Goal: Task Accomplishment & Management: Use online tool/utility

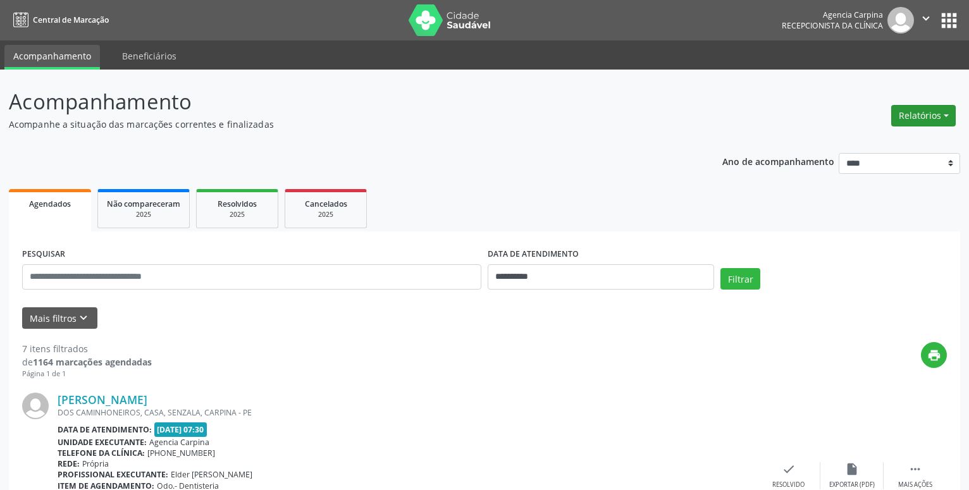
click at [899, 120] on button "Relatórios" at bounding box center [923, 116] width 65 height 22
click at [866, 143] on link "Agendamentos" at bounding box center [888, 143] width 136 height 18
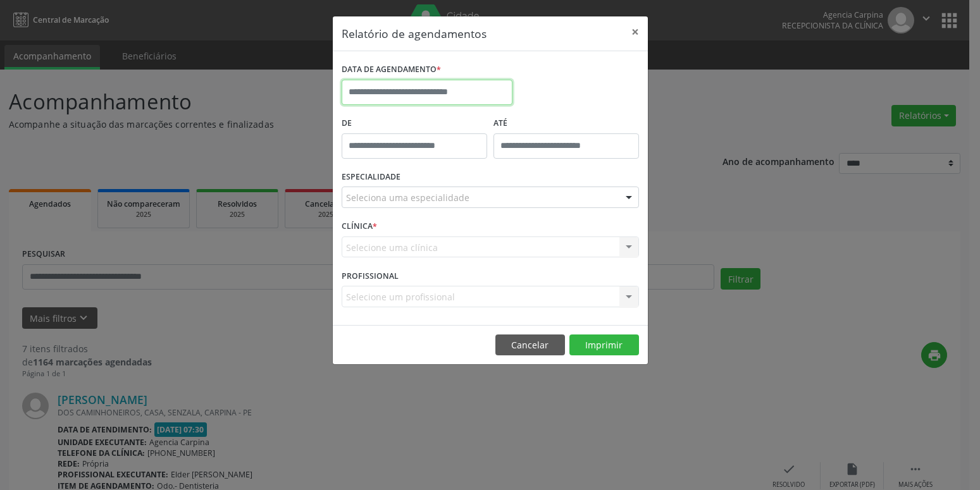
click at [421, 93] on input "text" at bounding box center [427, 92] width 171 height 25
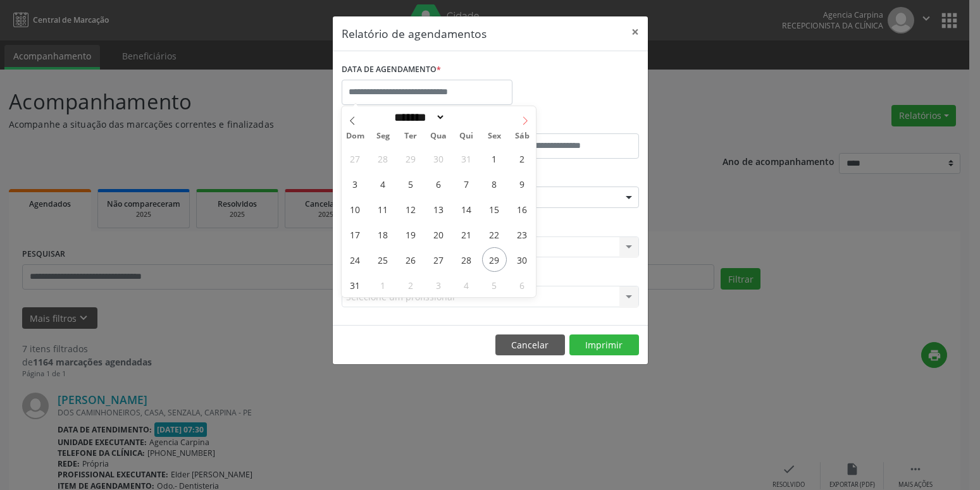
click at [521, 119] on icon at bounding box center [525, 120] width 9 height 9
select select "*"
click at [381, 264] on span "29" at bounding box center [383, 259] width 25 height 25
type input "**********"
click at [390, 261] on span "29" at bounding box center [383, 259] width 25 height 25
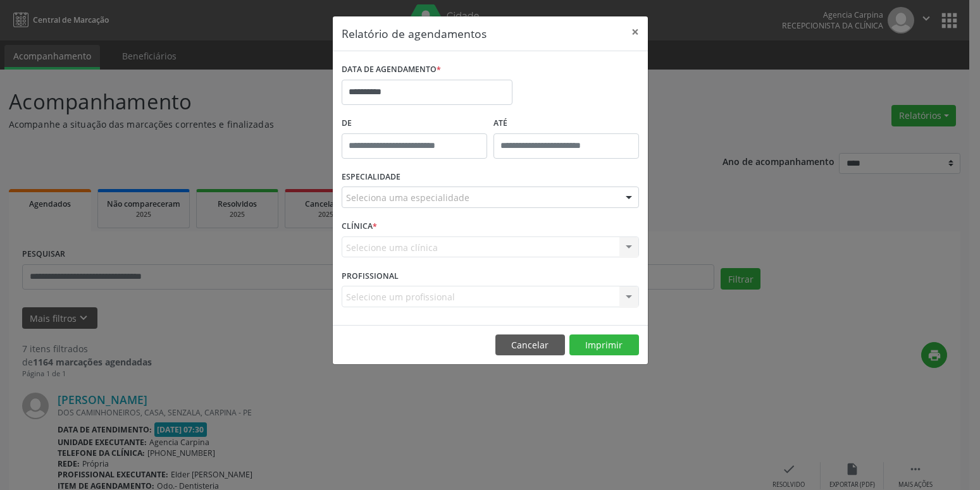
click at [469, 202] on div "Seleciona uma especialidade" at bounding box center [490, 198] width 297 height 22
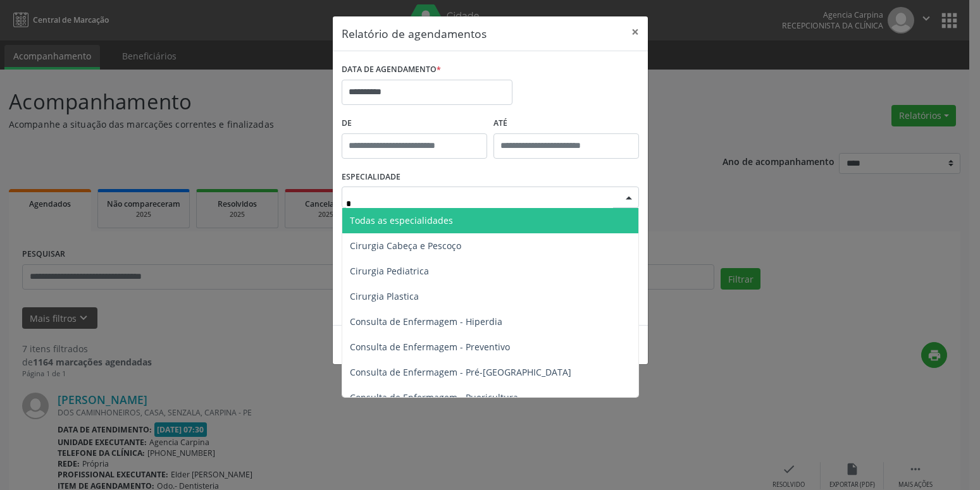
type input "**"
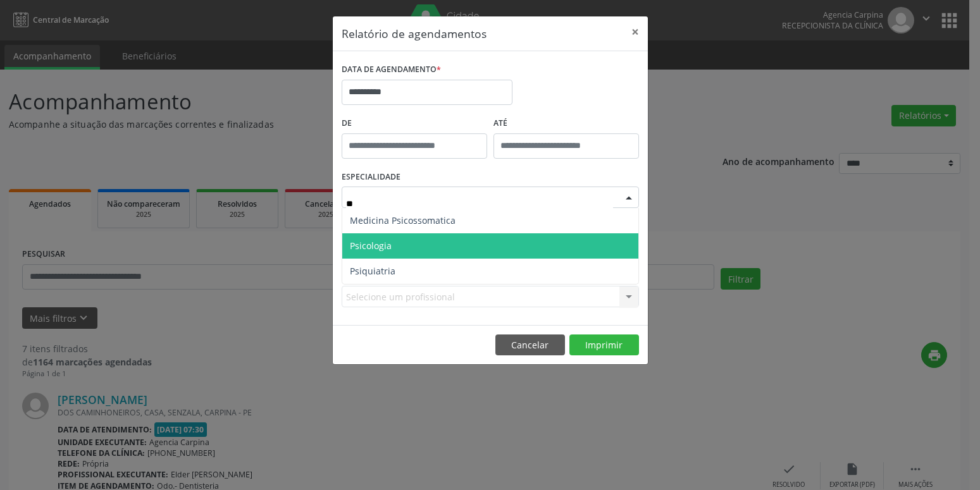
click at [357, 252] on span "Psicologia" at bounding box center [371, 246] width 42 height 12
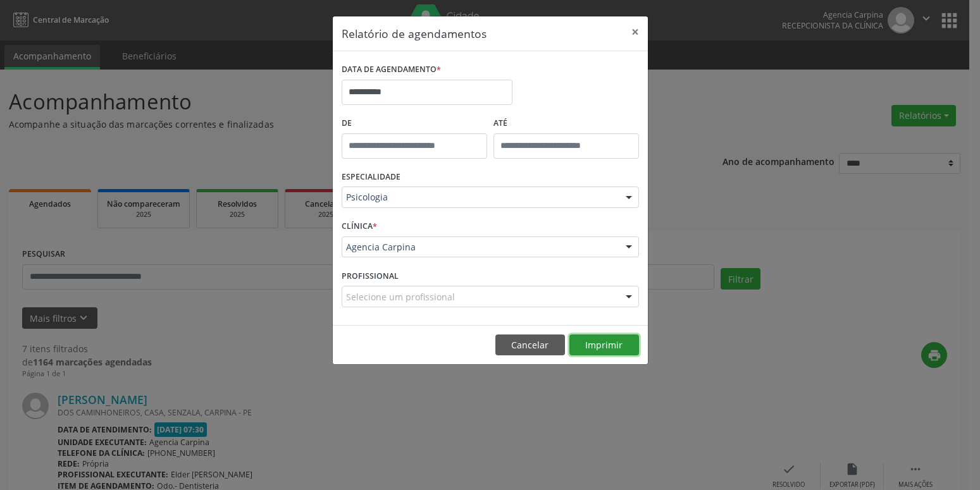
click at [608, 342] on button "Imprimir" at bounding box center [604, 346] width 70 height 22
click at [631, 30] on button "×" at bounding box center [634, 31] width 25 height 31
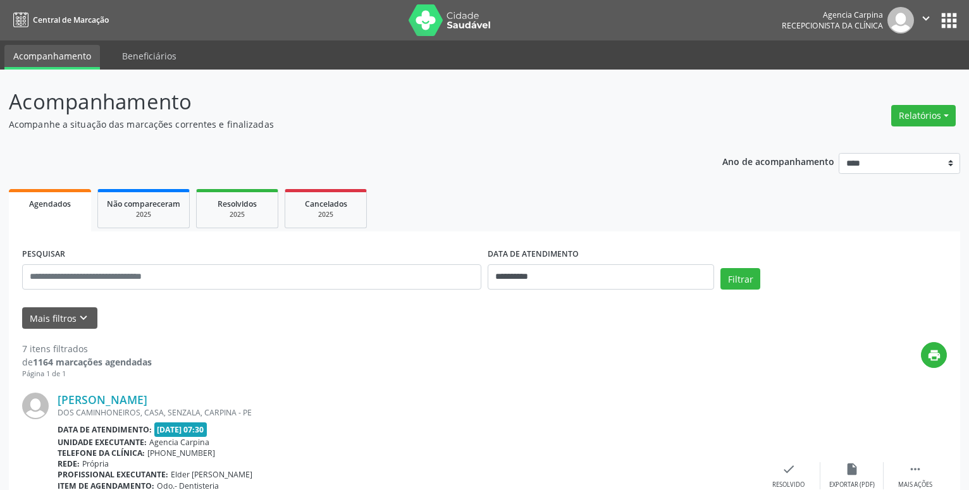
click at [108, 292] on div "PESQUISAR" at bounding box center [252, 272] width 466 height 54
